Goal: Task Accomplishment & Management: Manage account settings

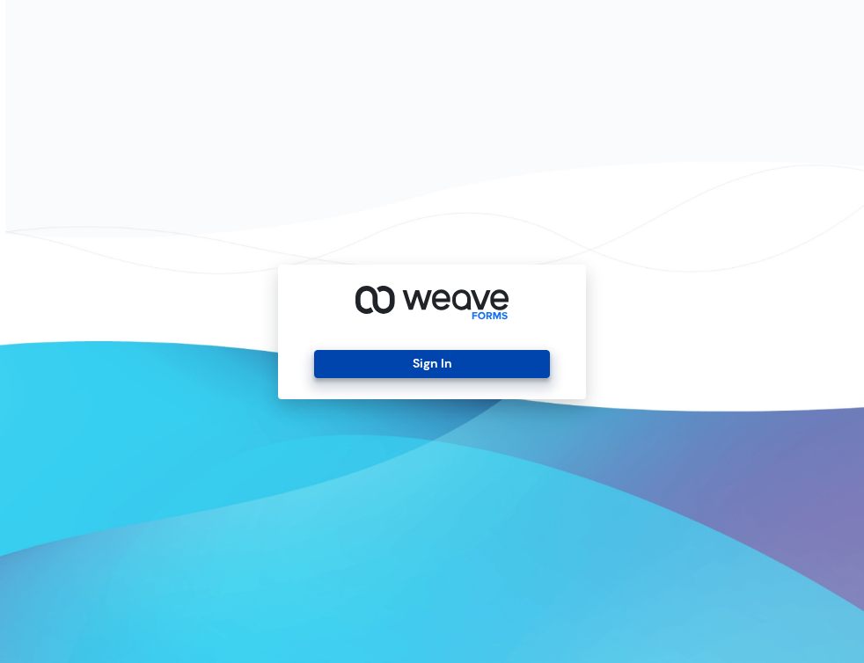
click at [523, 362] on button "Sign In" at bounding box center [431, 364] width 235 height 28
